Goal: Task Accomplishment & Management: Manage account settings

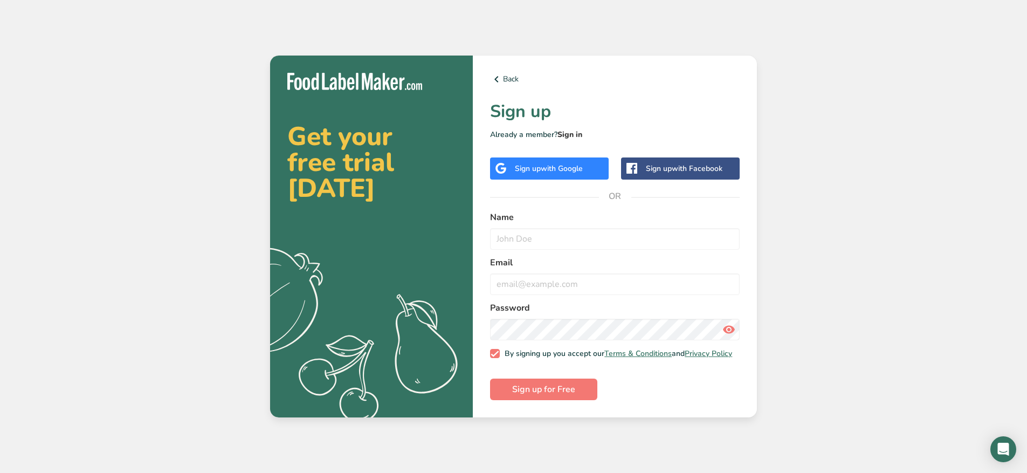
click at [572, 131] on link "Sign in" at bounding box center [569, 134] width 25 height 10
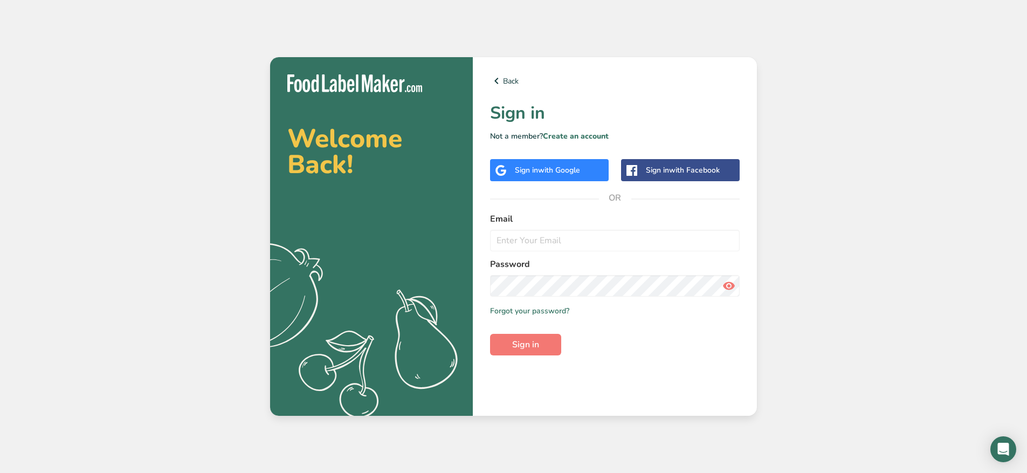
click at [568, 255] on form "Email Password Remember me Forgot your password? Sign in" at bounding box center [615, 283] width 250 height 143
click at [574, 242] on input "email" at bounding box center [615, 241] width 250 height 22
click at [554, 311] on link "Forgot your password?" at bounding box center [529, 310] width 79 height 11
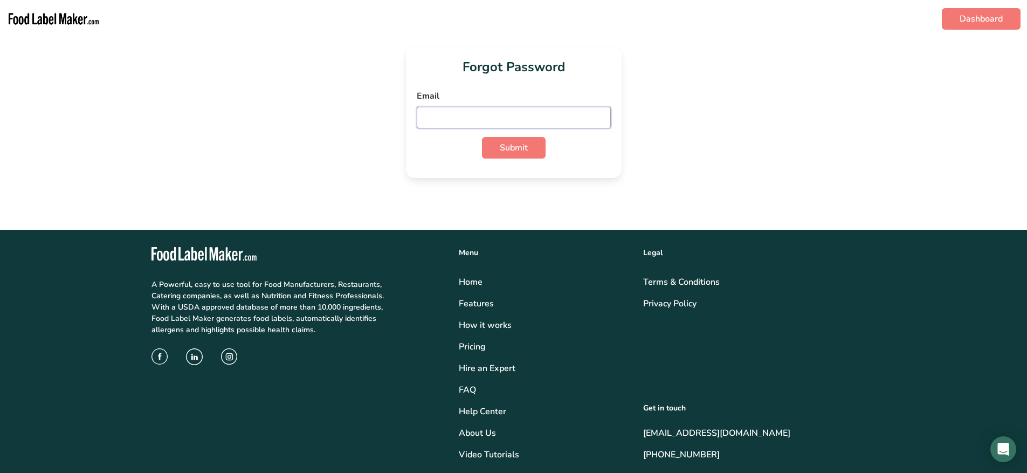
click at [469, 121] on input "email" at bounding box center [514, 118] width 194 height 22
type input "THOMPSON_KEL@OUTLOOK.COM"
click at [501, 142] on span "Submit" at bounding box center [514, 147] width 28 height 13
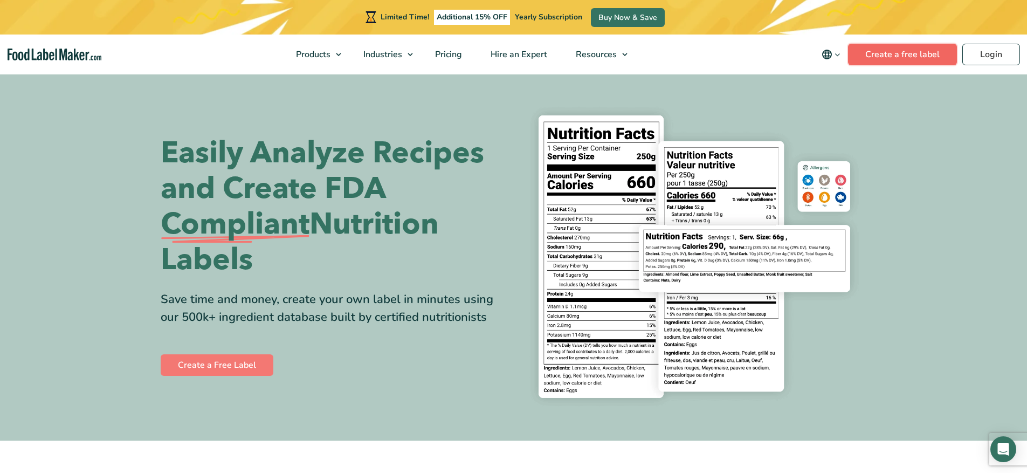
click at [882, 49] on link "Create a free label" at bounding box center [902, 55] width 109 height 22
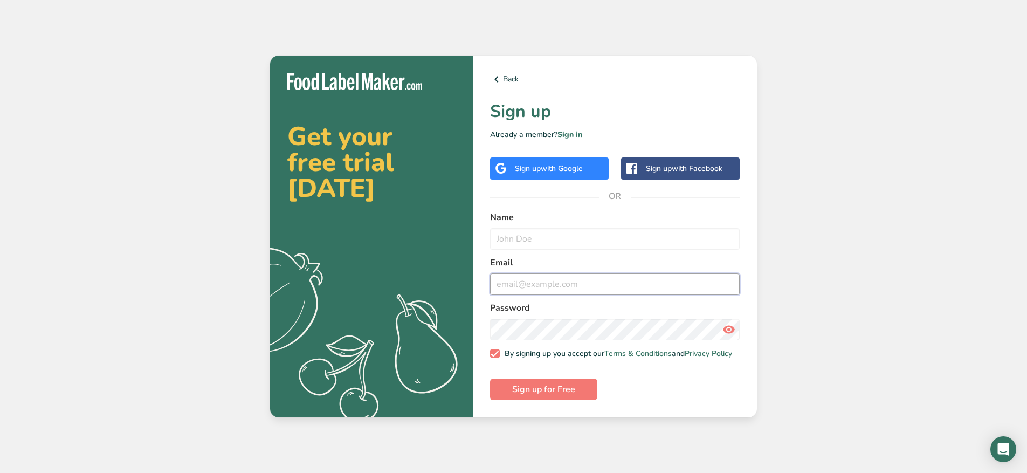
click at [537, 275] on input "email" at bounding box center [615, 284] width 250 height 22
click at [490, 378] on button "Sign up for Free" at bounding box center [543, 389] width 107 height 22
type input "thompson-kel@outlook.com"
click at [572, 238] on input "text" at bounding box center [615, 239] width 250 height 22
type input "UKK"
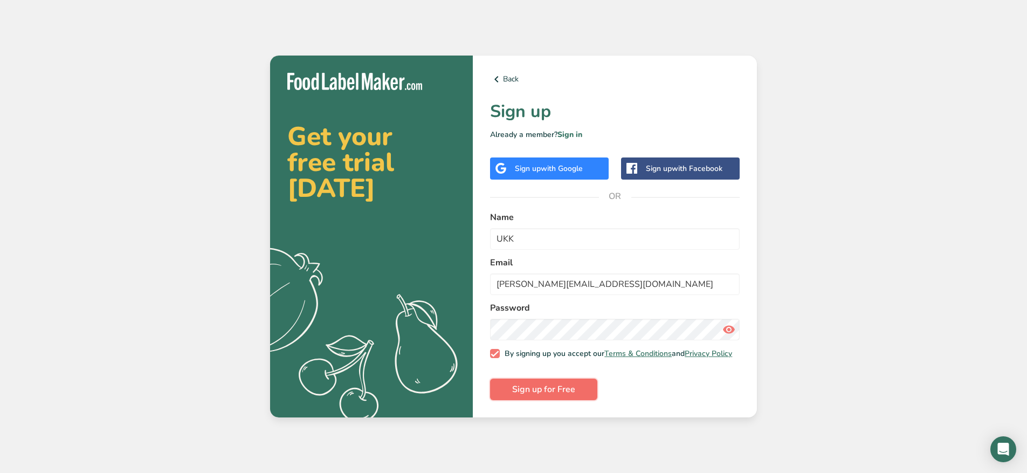
click at [546, 388] on span "Sign up for Free" at bounding box center [543, 389] width 63 height 13
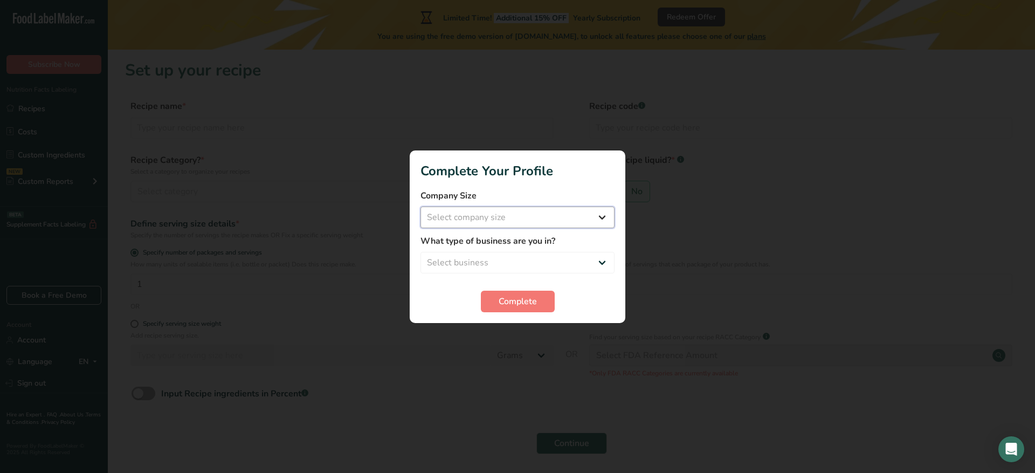
click at [589, 215] on select "Select company size Fewer than 10 Employees 10 to 50 Employees 51 to 500 Employ…" at bounding box center [517, 217] width 194 height 22
select select "1"
click at [420, 206] on select "Select company size Fewer than 10 Employees 10 to 50 Employees 51 to 500 Employ…" at bounding box center [517, 217] width 194 height 22
click at [545, 260] on select "Select business Packaged Food Manufacturer Restaurant & Cafe Bakery Meal Plans …" at bounding box center [517, 263] width 194 height 22
select select "1"
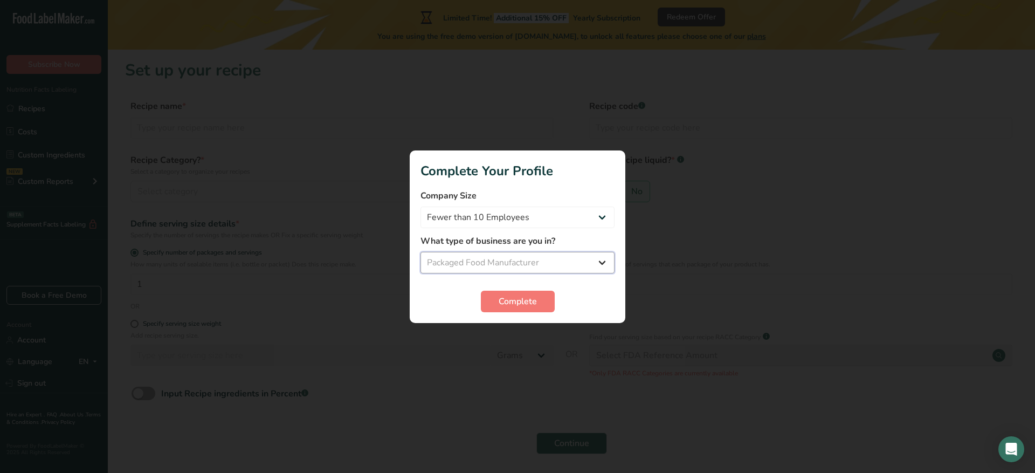
click at [420, 252] on select "Select business Packaged Food Manufacturer Restaurant & Cafe Bakery Meal Plans …" at bounding box center [517, 263] width 194 height 22
click at [529, 303] on span "Complete" at bounding box center [518, 301] width 38 height 13
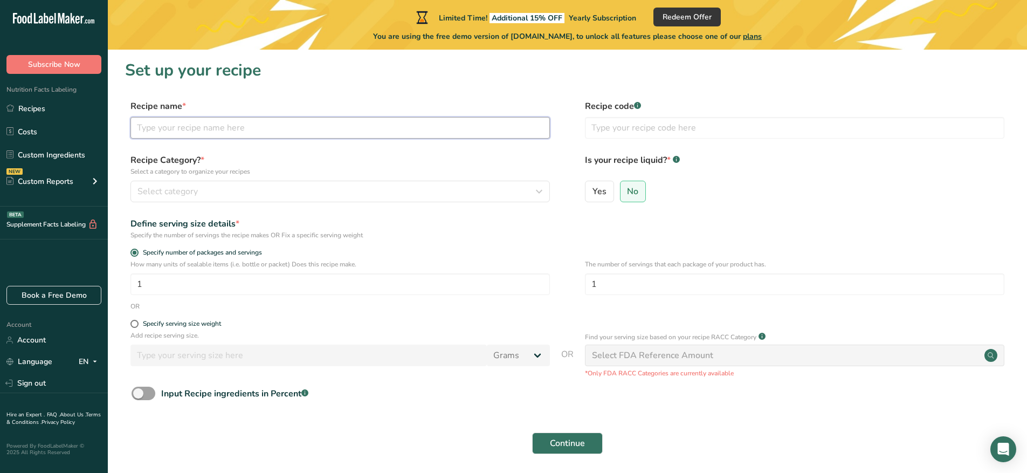
click at [139, 128] on input "text" at bounding box center [339, 128] width 419 height 22
type input "UKK_CS1s"
click at [413, 198] on button "Select category" at bounding box center [339, 192] width 419 height 22
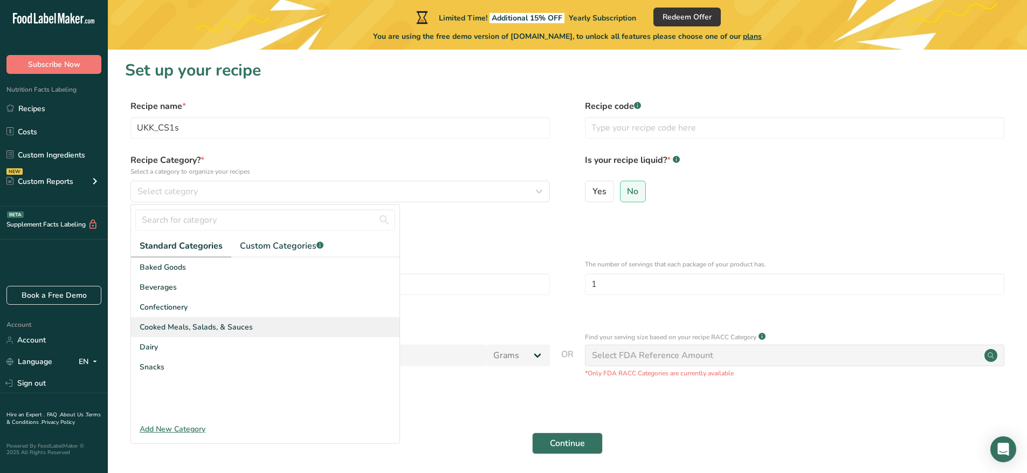
click at [268, 326] on div "Cooked Meals, Salads, & Sauces" at bounding box center [265, 327] width 268 height 20
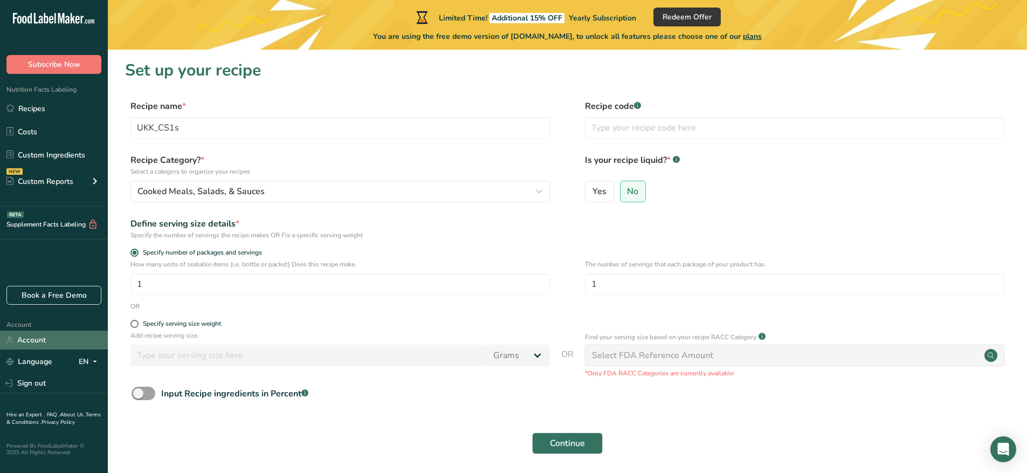
click at [43, 341] on link "Account" at bounding box center [54, 339] width 108 height 19
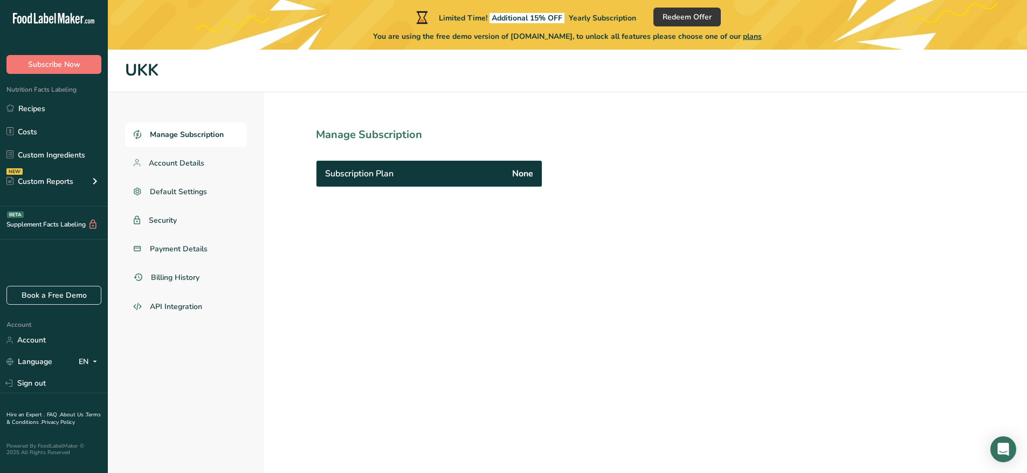
click at [216, 135] on span "Manage Subscription" at bounding box center [187, 134] width 74 height 11
click at [203, 165] on span "Account Details" at bounding box center [177, 162] width 56 height 11
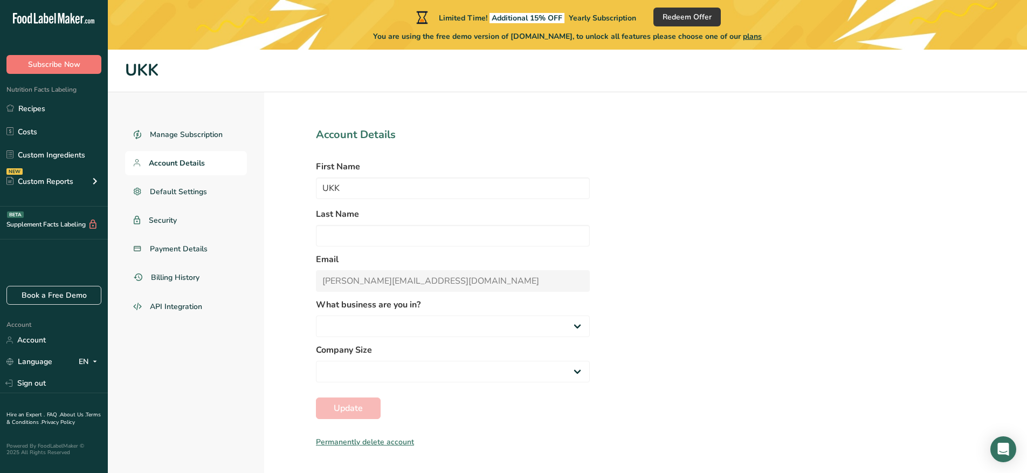
select select
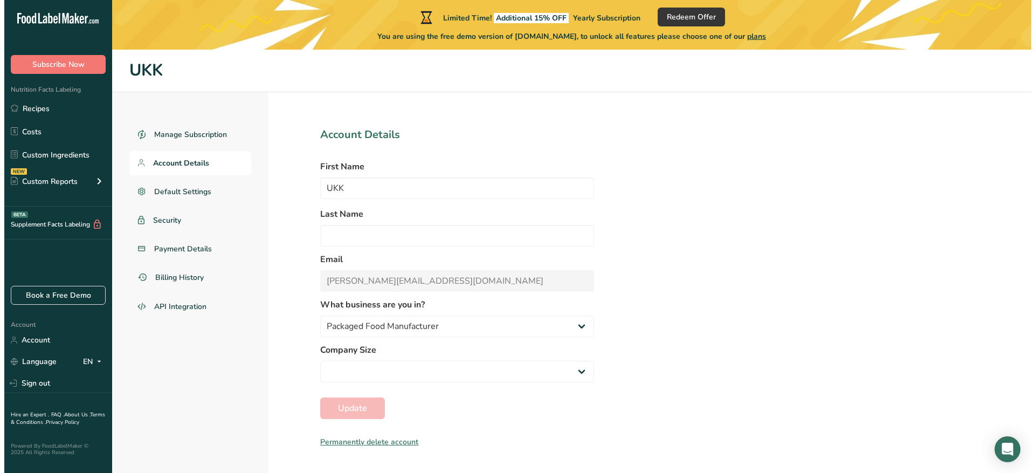
scroll to position [50, 0]
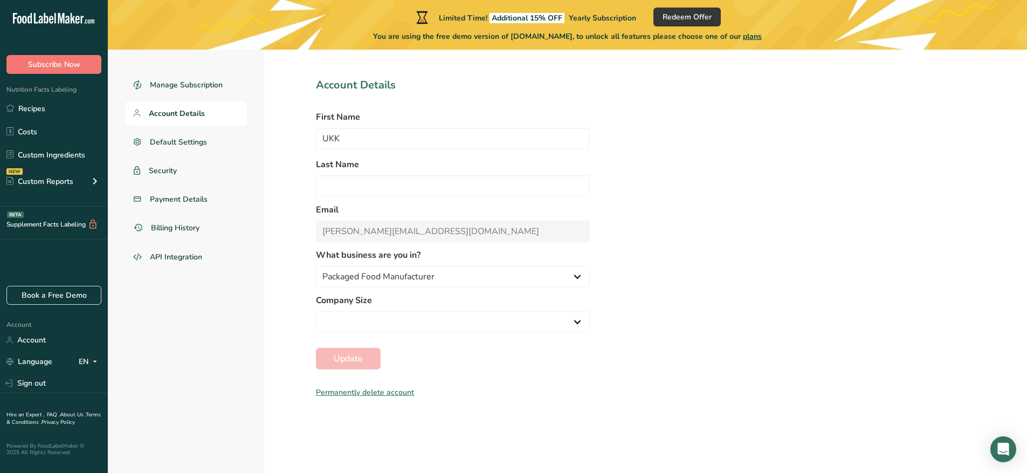
click at [385, 394] on div "Permanently delete account" at bounding box center [453, 392] width 274 height 11
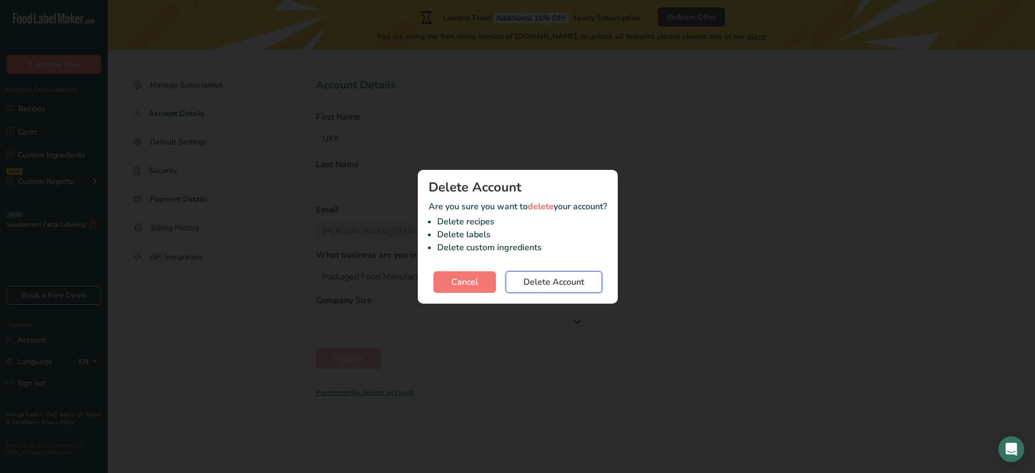
click at [546, 284] on span "Delete Account" at bounding box center [553, 281] width 61 height 13
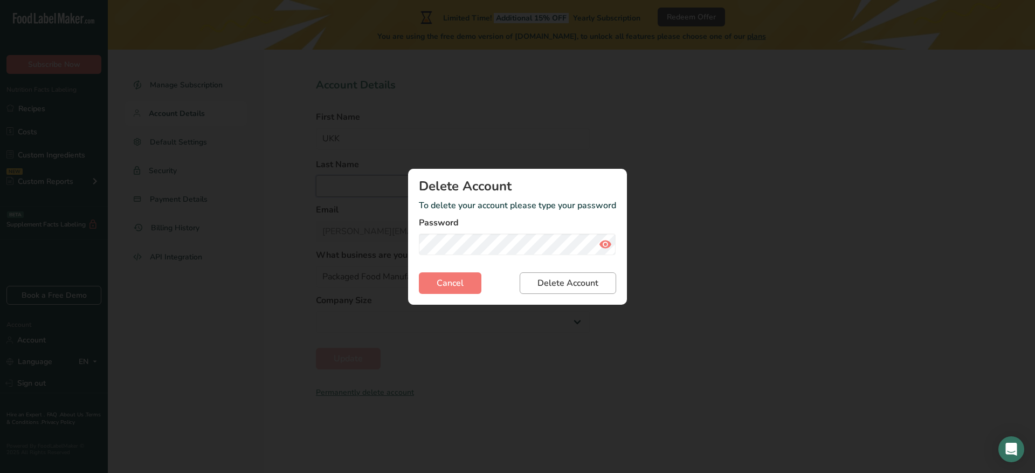
type input "thompson-kel@outlook.com"
click at [552, 282] on span "Delete Account" at bounding box center [567, 283] width 61 height 13
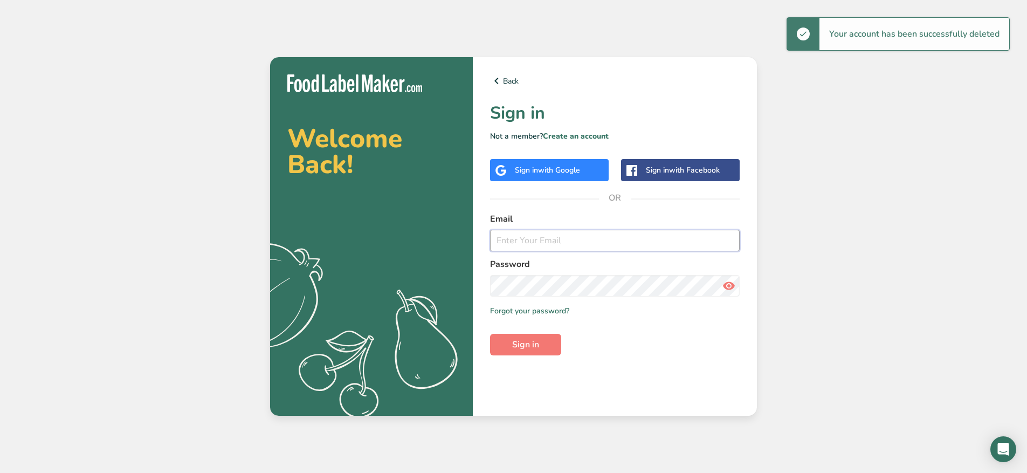
type input "thompson-kel@outlook.com"
